Goal: Information Seeking & Learning: Learn about a topic

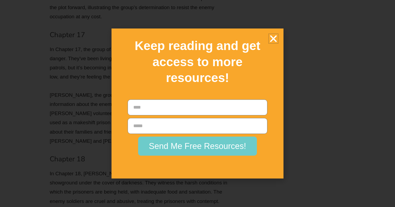
scroll to position [4214, 0]
click at [272, 43] on icon "Close" at bounding box center [272, 38] width 9 height 9
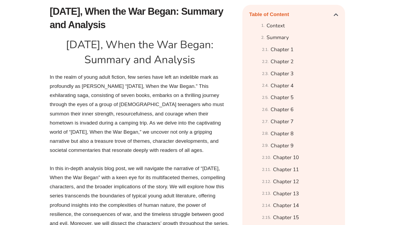
scroll to position [299, 0]
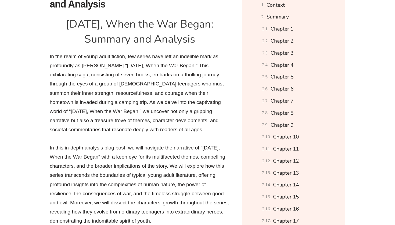
scroll to position [359, 0]
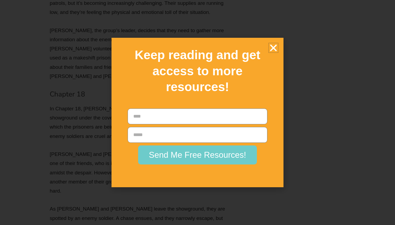
scroll to position [4271, 0]
click at [280, 53] on div "Keep reading and get access to more resources!" at bounding box center [197, 71] width 166 height 61
click at [276, 53] on icon "Close" at bounding box center [272, 47] width 9 height 9
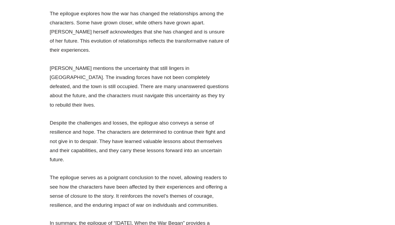
scroll to position [5634, 0]
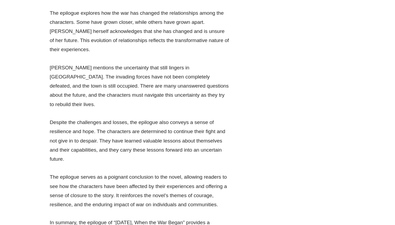
drag, startPoint x: 72, startPoint y: 60, endPoint x: 55, endPoint y: 61, distance: 16.7
copy p "guerrilla"
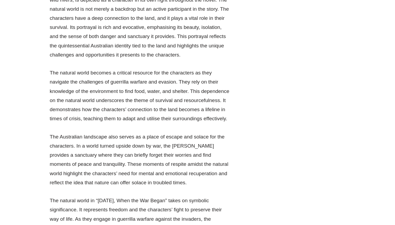
scroll to position [8720, 0]
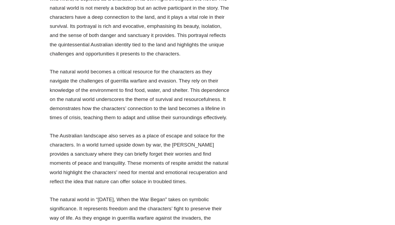
drag, startPoint x: 83, startPoint y: 94, endPoint x: 100, endPoint y: 117, distance: 28.3
copy li "“If I had known that you were going to die in our arms I would have held you ev…"
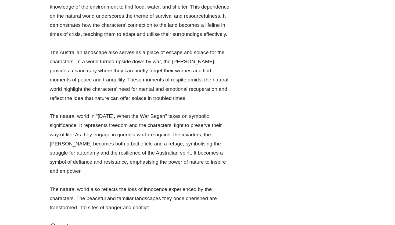
scroll to position [8805, 0]
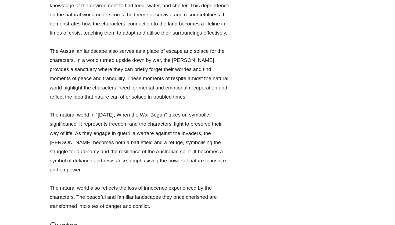
drag, startPoint x: 85, startPoint y: 94, endPoint x: 158, endPoint y: 100, distance: 73.0
copy li "We had to become killers, become ruthless, become cunning and heartless and hat…"
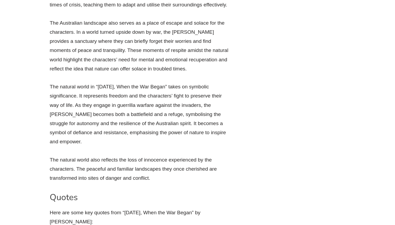
scroll to position [8796, 0]
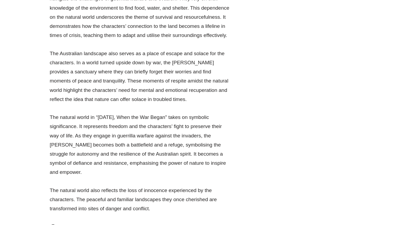
scroll to position [8800, 0]
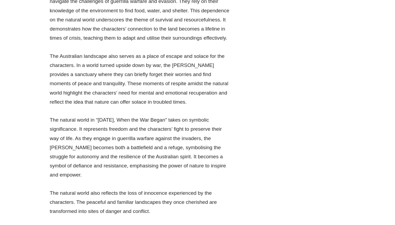
drag, startPoint x: 86, startPoint y: 99, endPoint x: 161, endPoint y: 110, distance: 76.2
drag, startPoint x: 155, startPoint y: 109, endPoint x: 83, endPoint y: 98, distance: 73.0
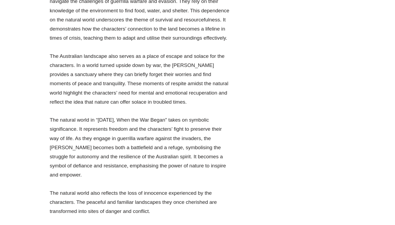
copy li "“We had to become killers, become ruthless, become cunning and heartless and ha…"
